Goal: Navigation & Orientation: Go to known website

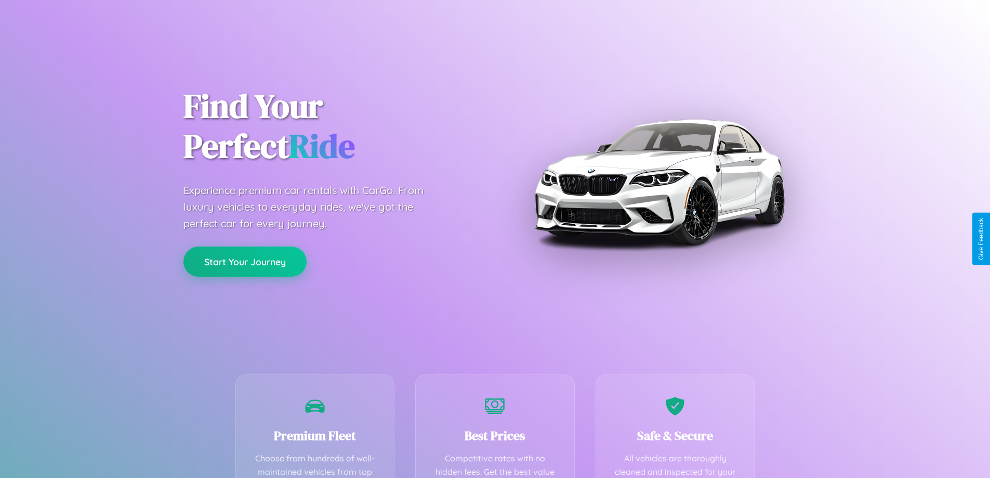
click at [245, 262] on button "Start Your Journey" at bounding box center [245, 261] width 123 height 30
click at [245, 261] on button "Start Your Journey" at bounding box center [245, 261] width 123 height 30
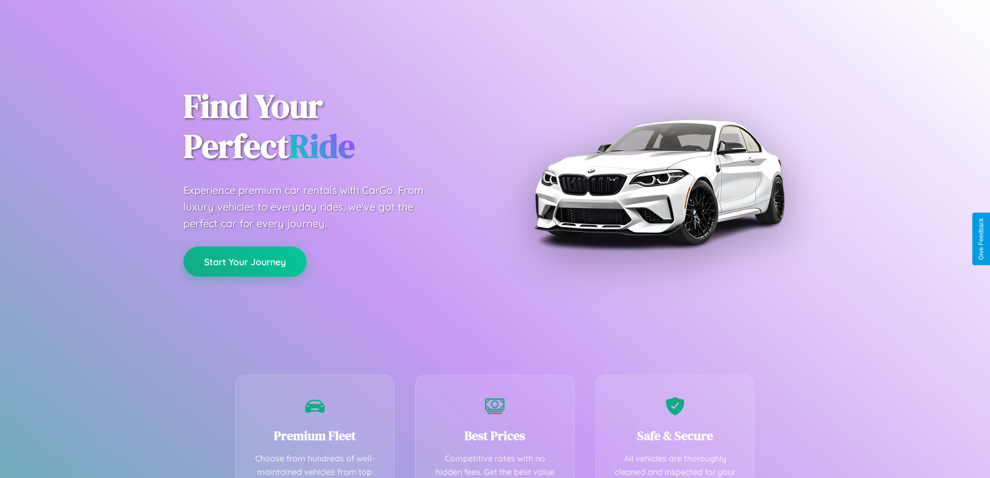
click at [245, 261] on button "Start Your Journey" at bounding box center [245, 261] width 123 height 30
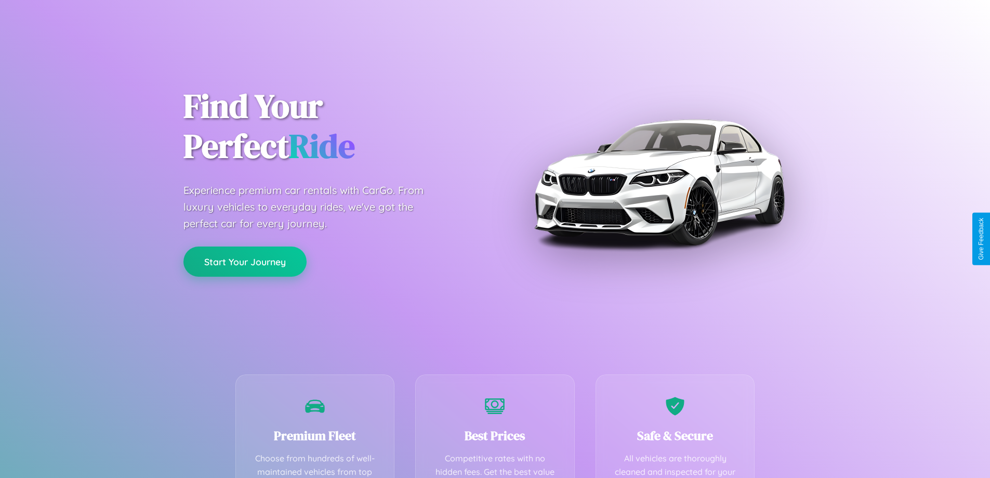
click at [245, 261] on button "Start Your Journey" at bounding box center [245, 261] width 123 height 30
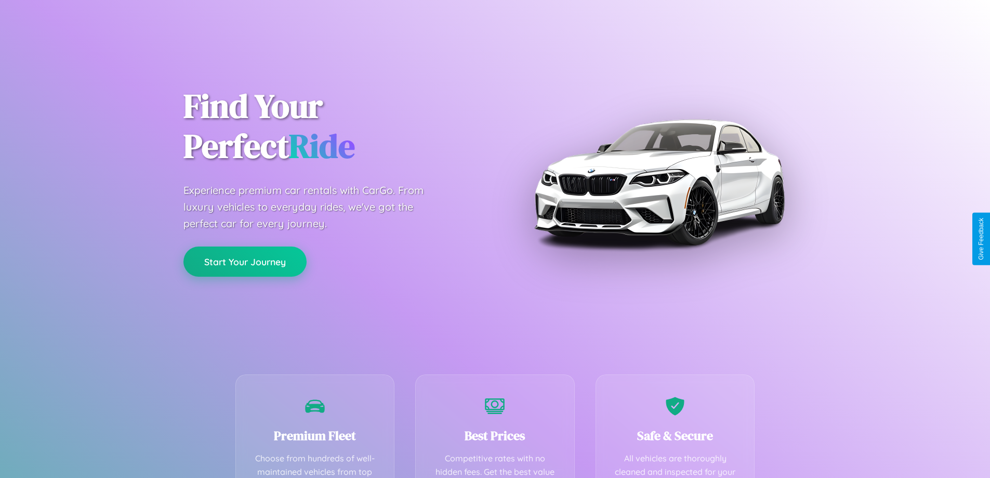
click at [245, 261] on button "Start Your Journey" at bounding box center [245, 261] width 123 height 30
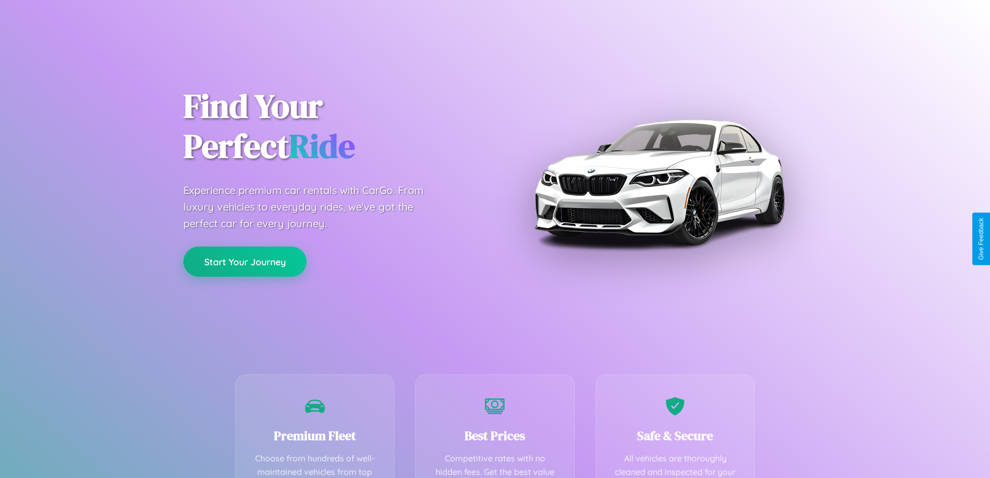
click at [245, 261] on button "Start Your Journey" at bounding box center [245, 261] width 123 height 30
